Goal: Transaction & Acquisition: Download file/media

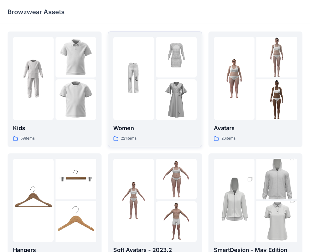
click at [148, 112] on div at bounding box center [133, 78] width 41 height 83
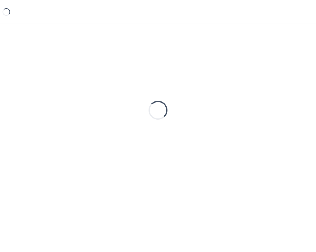
click at [148, 112] on div "Loading..." at bounding box center [157, 110] width 19 height 19
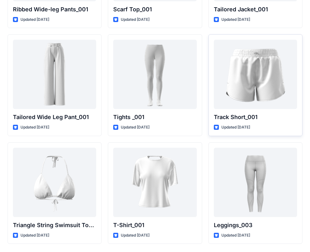
scroll to position [7154, 0]
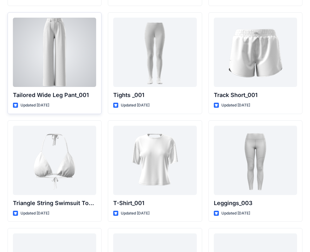
click at [74, 56] on div at bounding box center [54, 52] width 83 height 69
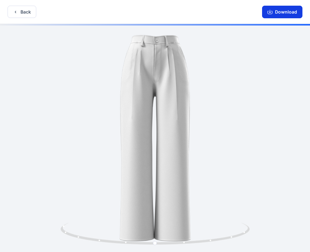
click at [286, 13] on button "Download" at bounding box center [282, 12] width 40 height 13
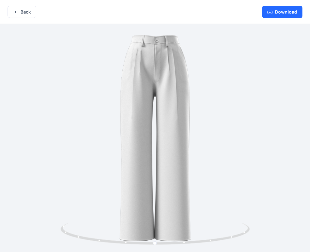
drag, startPoint x: 285, startPoint y: 14, endPoint x: 368, endPoint y: 68, distance: 99.5
click at [310, 68] on html "Back Download Version History" at bounding box center [155, 127] width 310 height 254
